Goal: Task Accomplishment & Management: Manage account settings

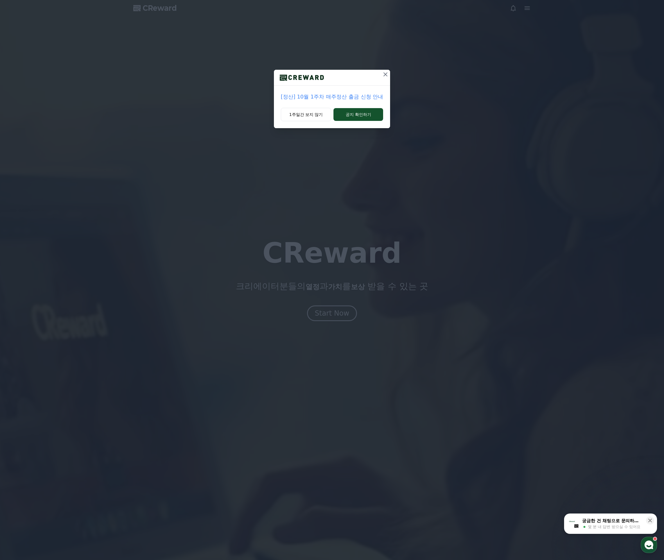
click at [343, 97] on p "[정산] 10월 1주차 매주정산 출금 신청 안내" at bounding box center [332, 97] width 103 height 8
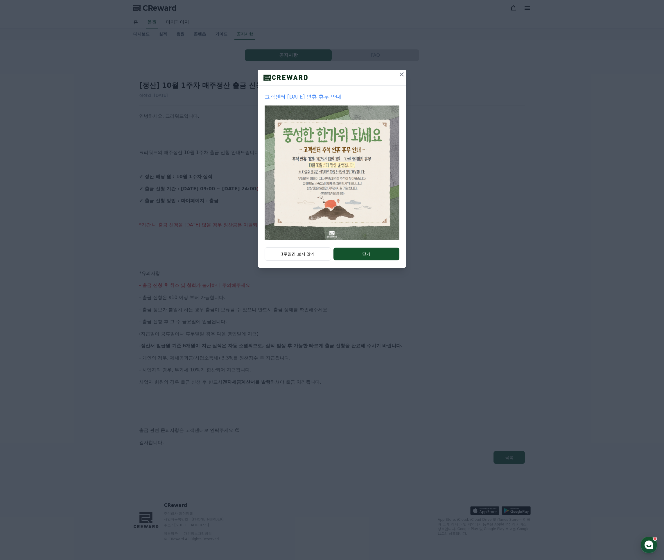
click at [399, 75] on icon at bounding box center [401, 74] width 7 height 7
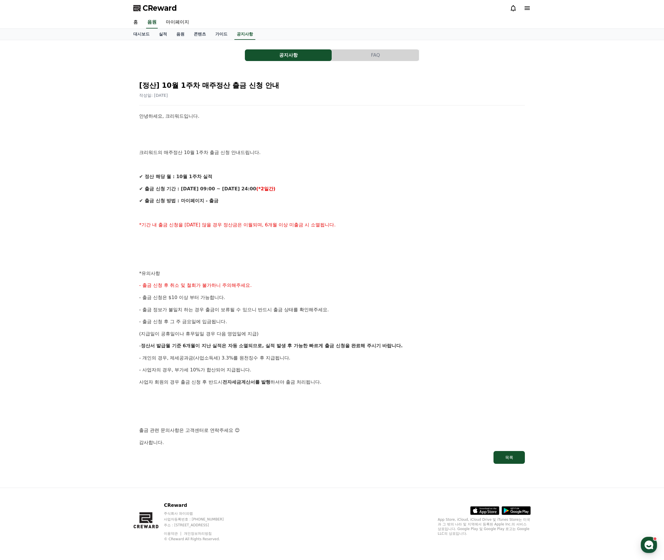
drag, startPoint x: 354, startPoint y: 198, endPoint x: 333, endPoint y: 205, distance: 22.3
click at [354, 199] on p "✔ 출금 신청 방법 : 마이페이지 - 출금" at bounding box center [332, 201] width 386 height 8
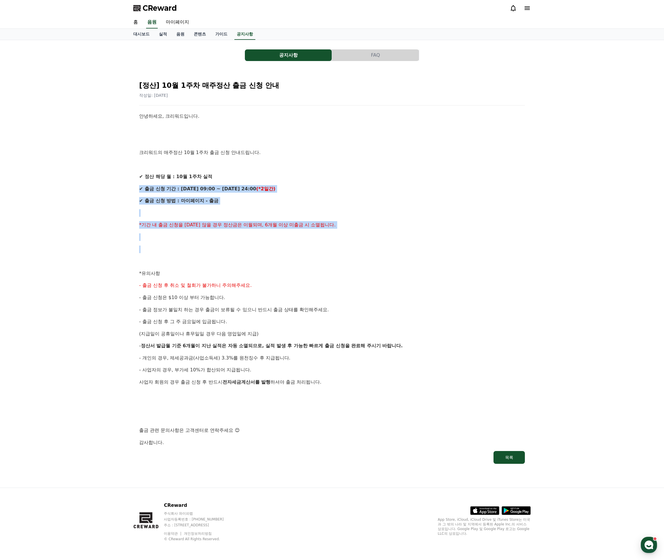
drag, startPoint x: 176, startPoint y: 184, endPoint x: 297, endPoint y: 253, distance: 139.0
click at [294, 250] on div "안녕하세요, 크리워드입니다. 크리워드의 매주정산 10월 1주차 출금 신청 안내드립니다. ✔ 정산 해당 월 : 10월 1주차 실적 ✔ 출금 신청…" at bounding box center [332, 279] width 386 height 334
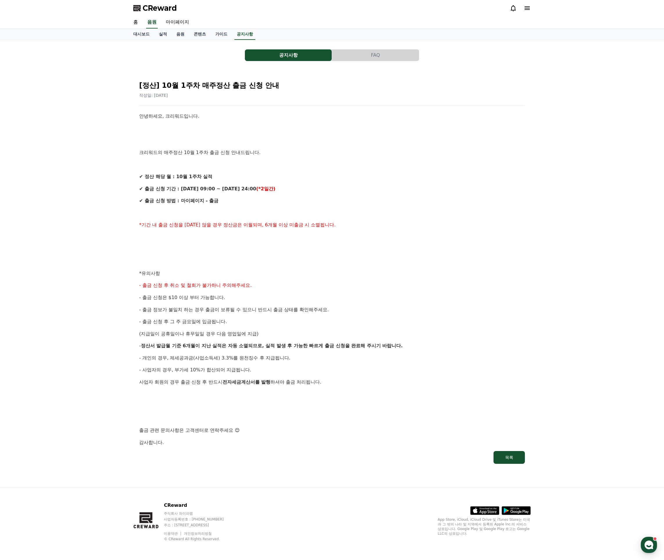
click at [298, 254] on div "안녕하세요, 크리워드입니다. 크리워드의 매주정산 10월 1주차 출금 신청 안내드립니다. ✔ 정산 해당 월 : 10월 1주차 실적 ✔ 출금 신청…" at bounding box center [332, 279] width 386 height 334
click at [154, 34] on link "실적" at bounding box center [162, 34] width 17 height 11
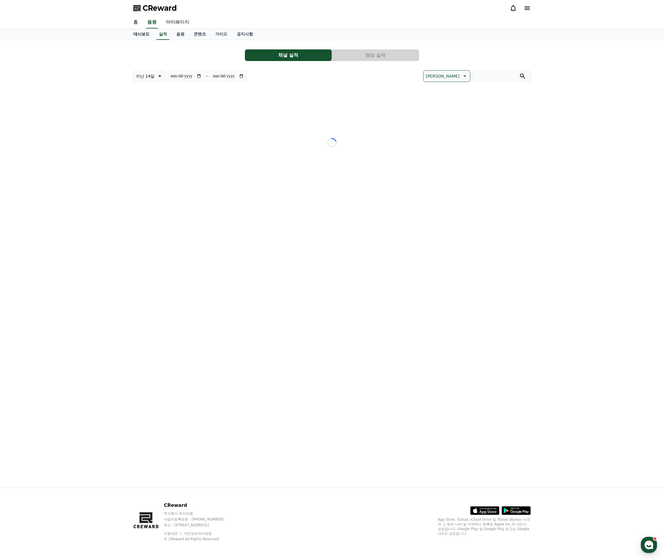
click at [139, 34] on link "대시보드" at bounding box center [142, 34] width 26 height 11
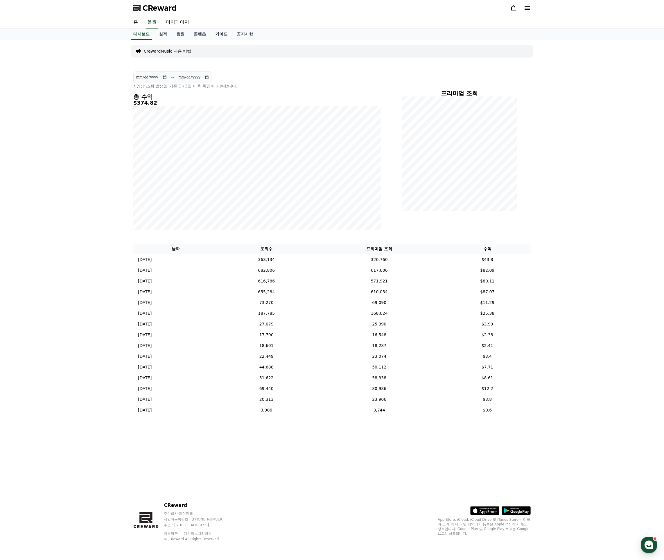
click at [212, 35] on link "가이드" at bounding box center [222, 34] width 22 height 11
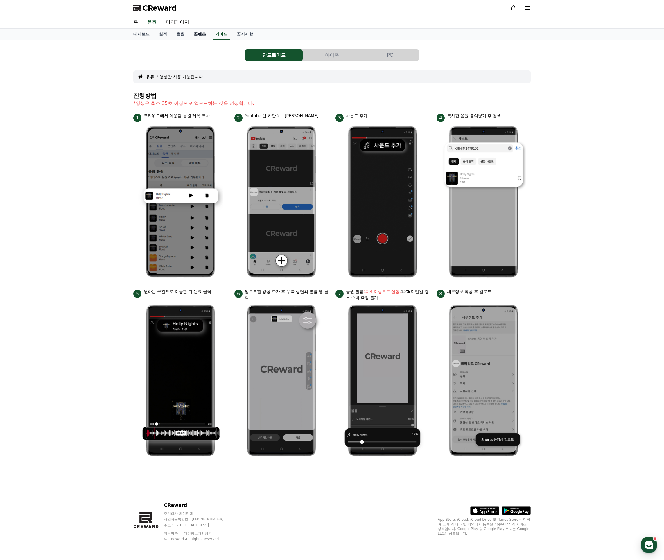
click at [189, 34] on link "콘텐츠" at bounding box center [200, 34] width 22 height 11
click at [176, 24] on link "마이페이지" at bounding box center [177, 22] width 33 height 12
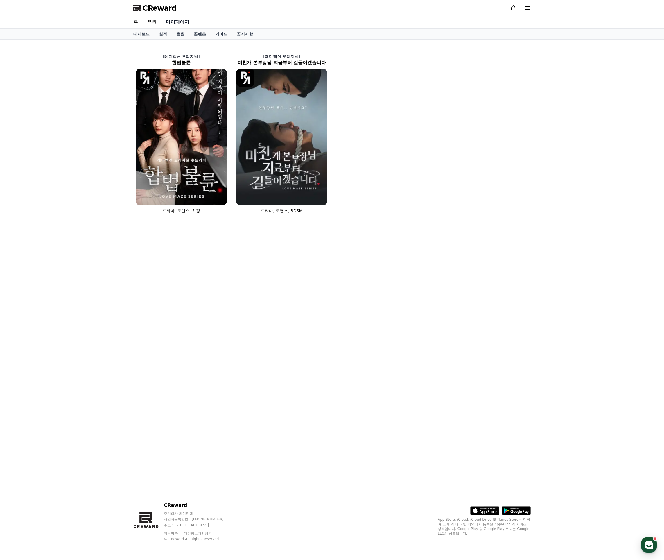
select select "**********"
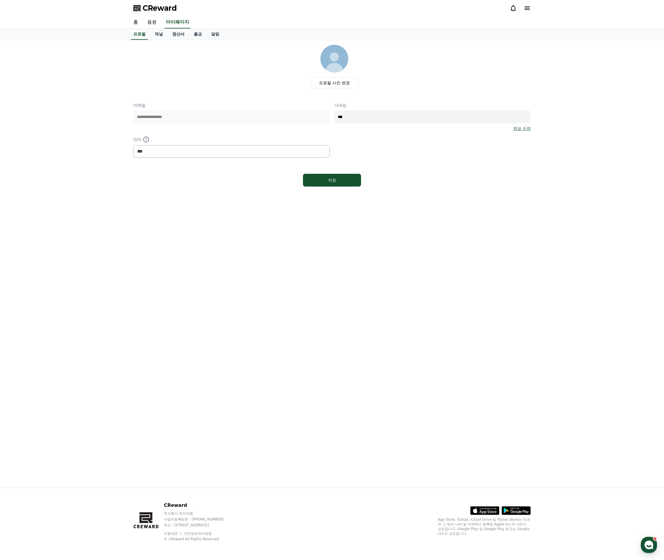
click at [175, 32] on link "정산서" at bounding box center [179, 34] width 22 height 11
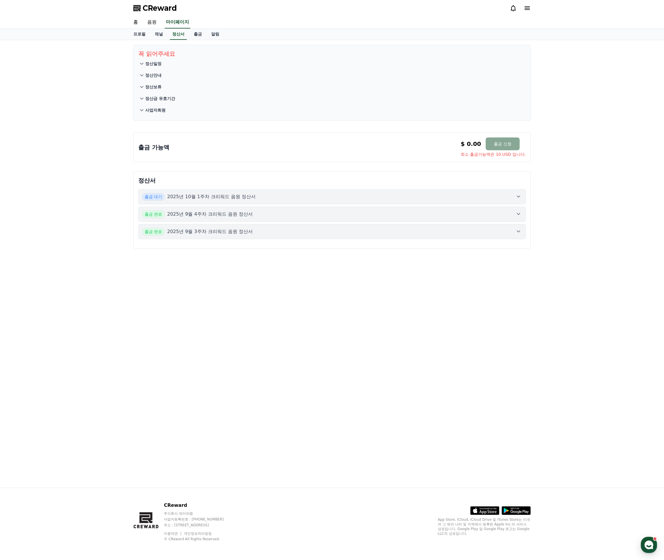
click at [512, 195] on div "출금 대기 2025년 10월 1주차 크리워드 음원 정산서" at bounding box center [332, 197] width 380 height 8
